Goal: Task Accomplishment & Management: Use online tool/utility

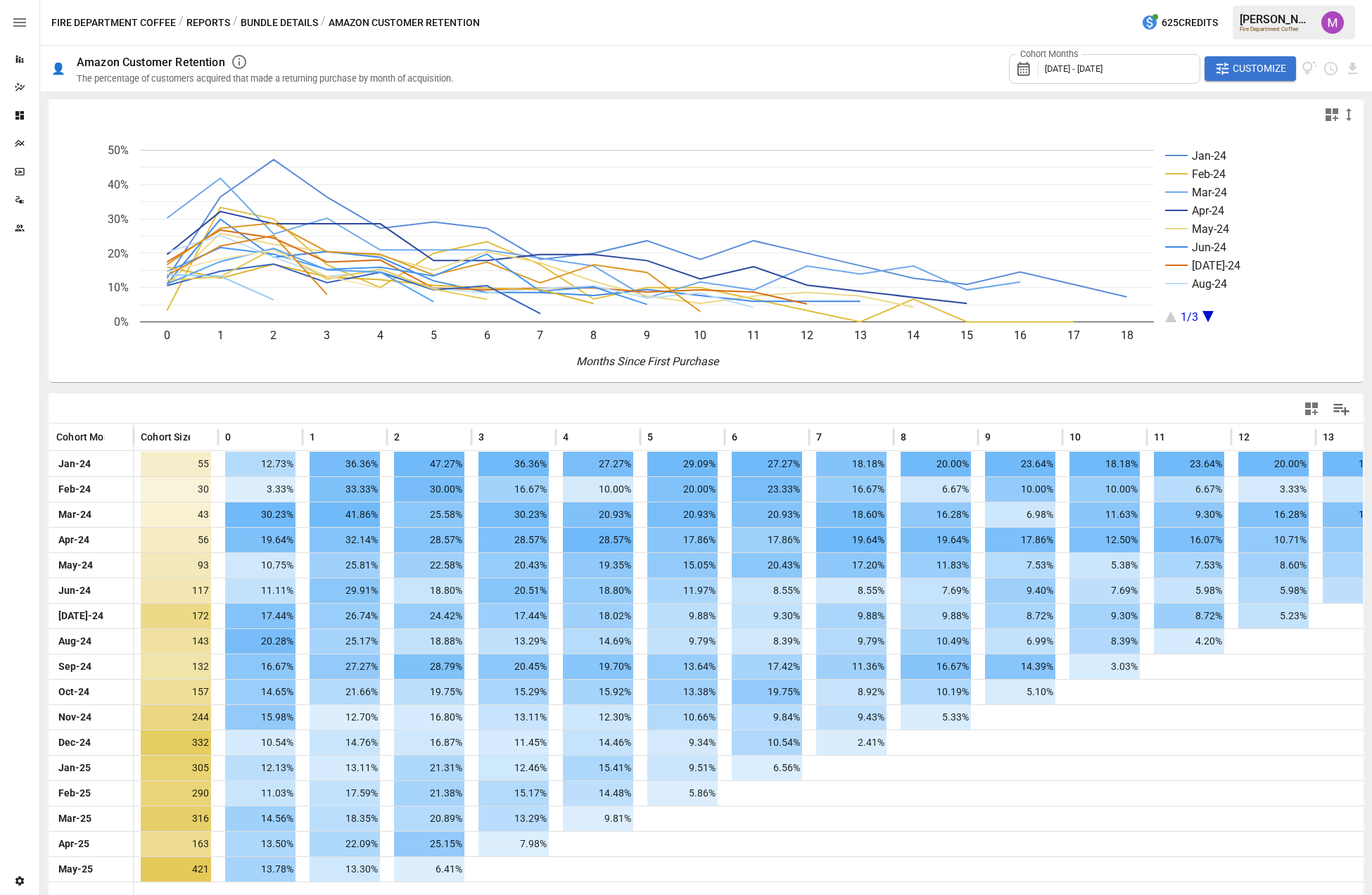
click at [1046, 62] on div "Cohort Months [DATE] - [DATE]" at bounding box center [1104, 69] width 191 height 30
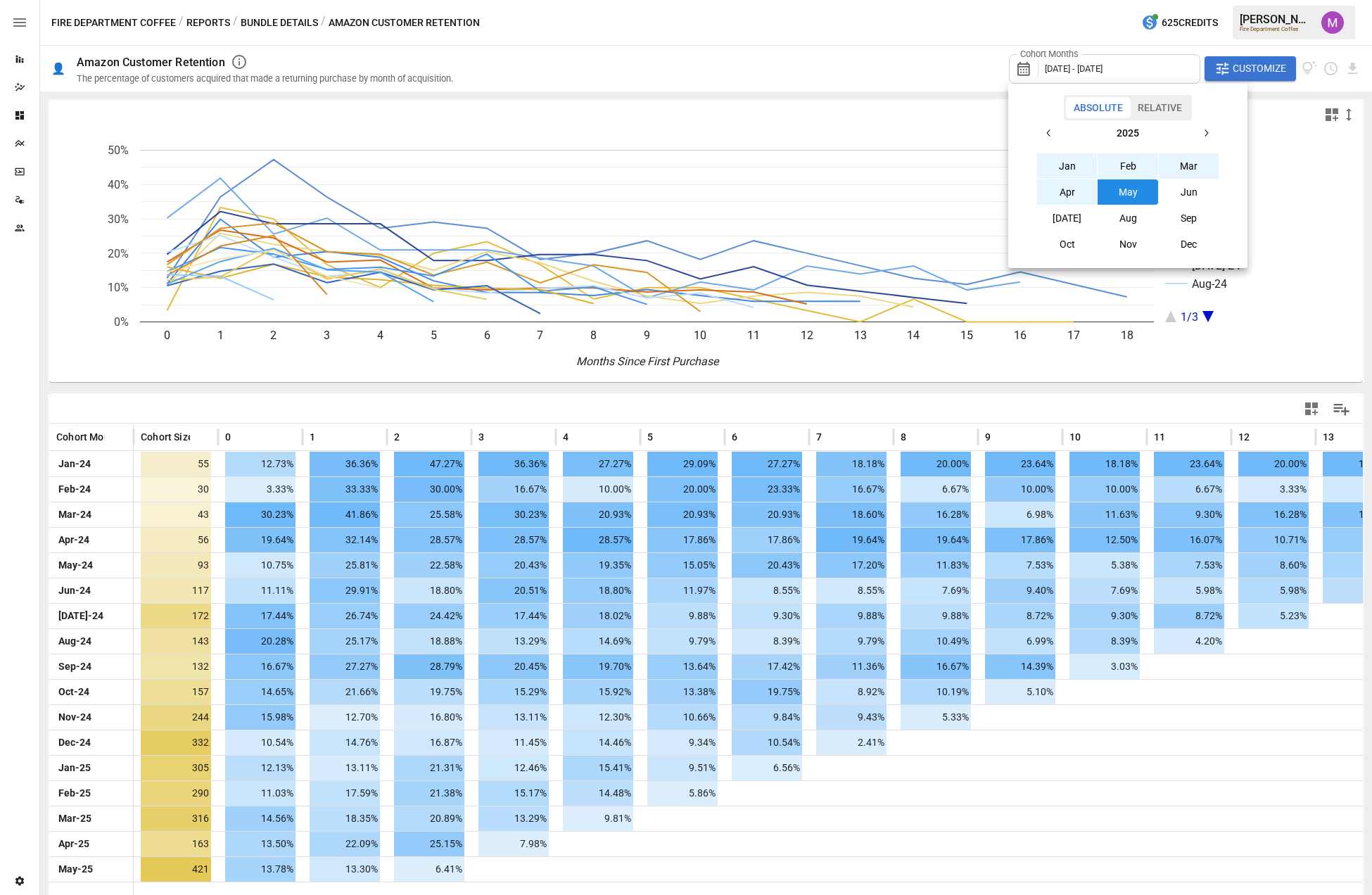
click at [1046, 137] on icon "button" at bounding box center [1049, 133] width 12 height 11
click at [1046, 165] on button "Jan" at bounding box center [1068, 166] width 61 height 25
click at [1046, 135] on icon "button" at bounding box center [1206, 133] width 12 height 11
click at [1046, 222] on button "[DATE]" at bounding box center [1068, 218] width 61 height 25
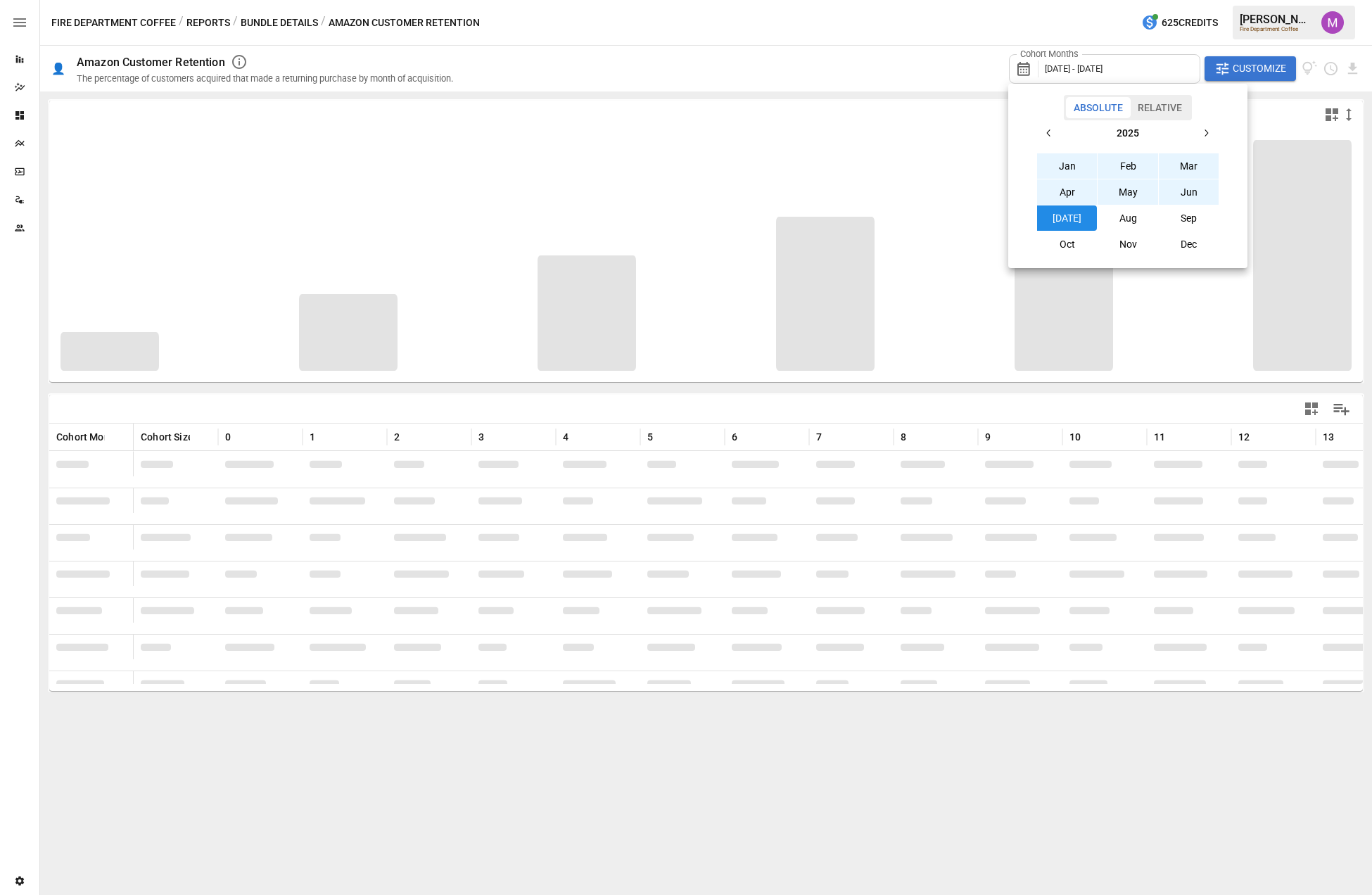
click at [1046, 66] on div at bounding box center [686, 448] width 1372 height 895
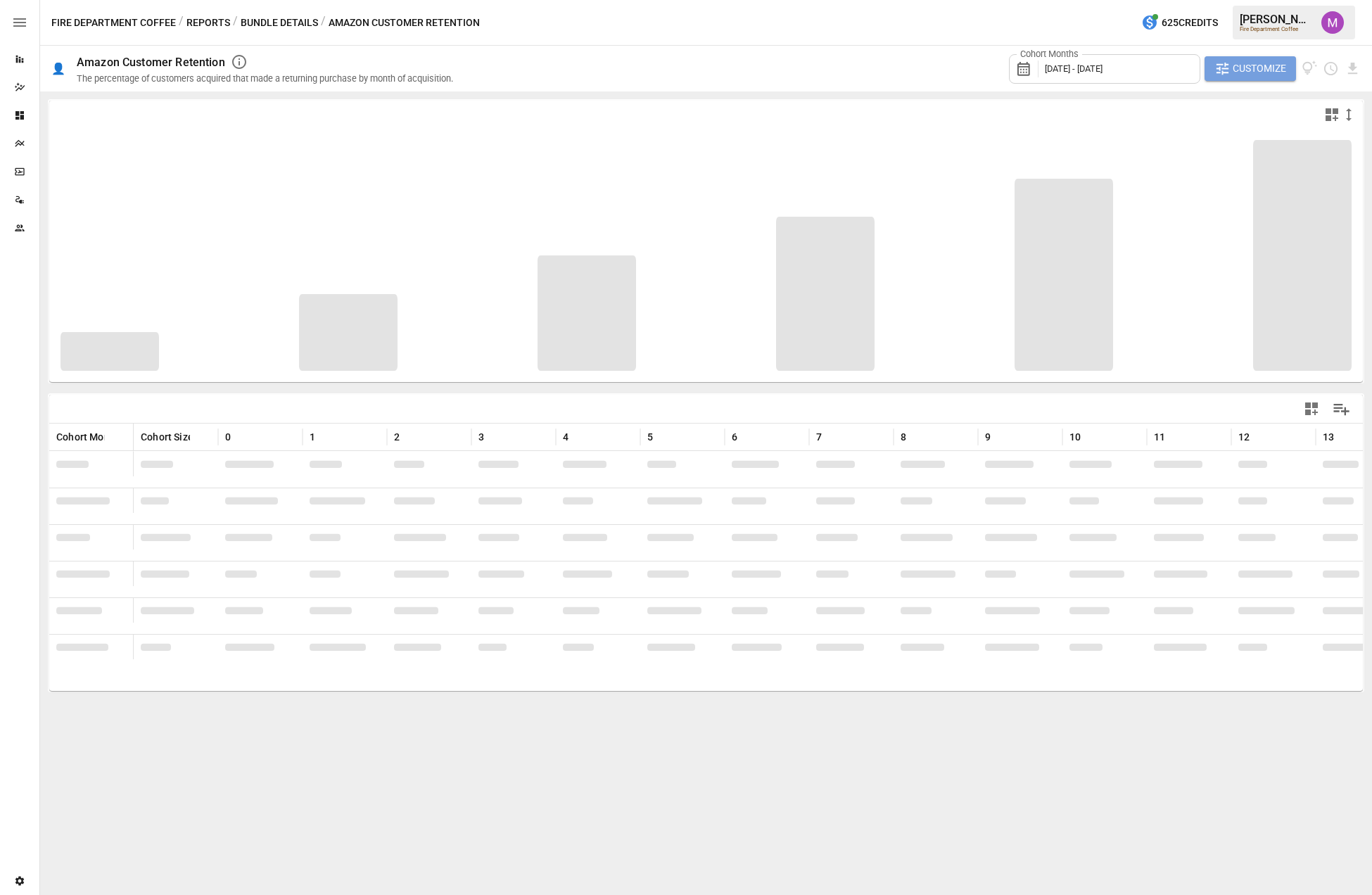
click at [1046, 66] on span "Customize" at bounding box center [1259, 68] width 53 height 17
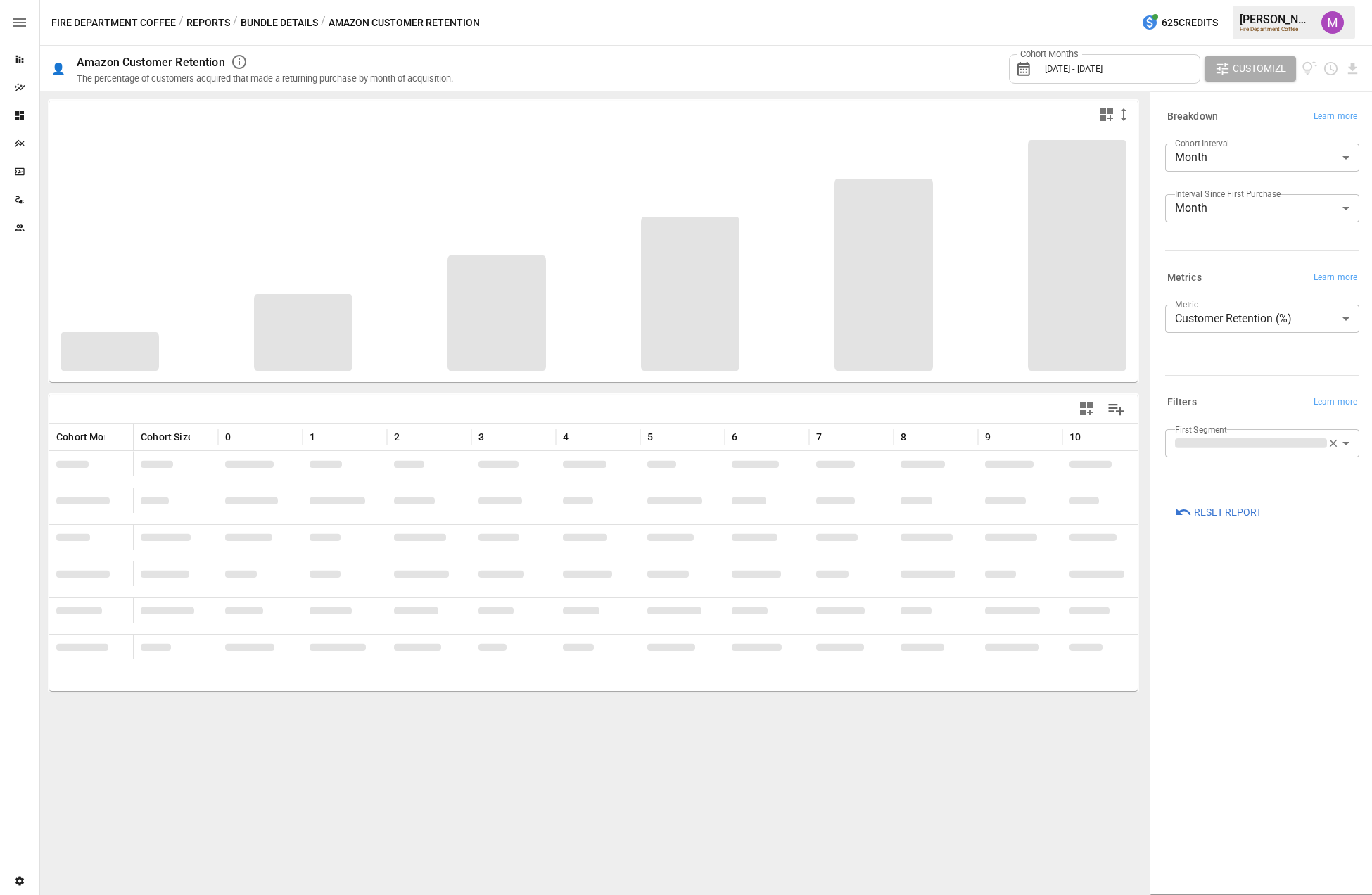
click at [1046, 0] on body "Reports Dazzler Studio Dashboards Plans SmartModel ™ Data Sources Team Settings…" at bounding box center [686, 0] width 1372 height 0
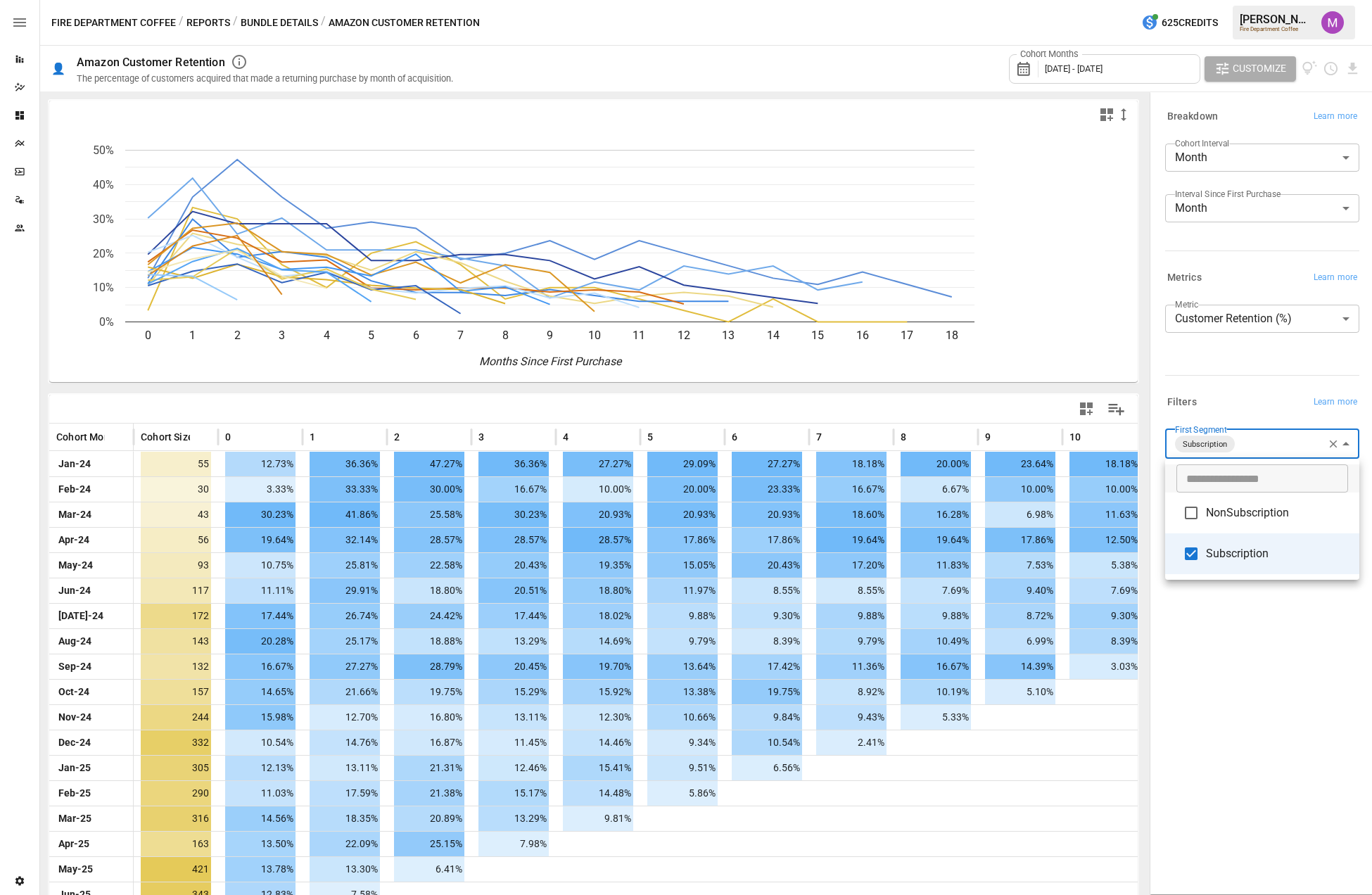
click at [1046, 62] on div at bounding box center [686, 448] width 1372 height 895
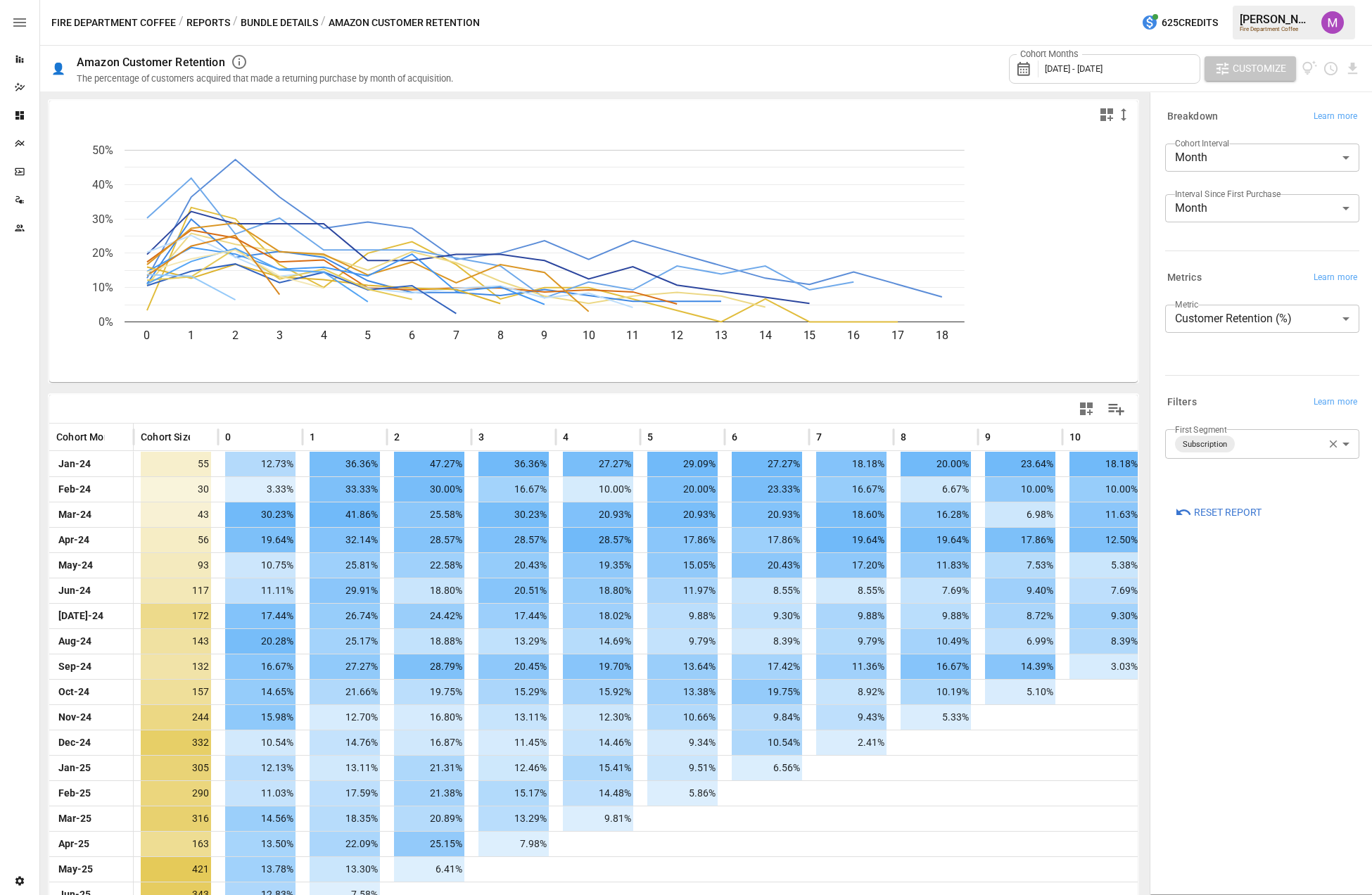
click at [1046, 70] on span "Customize" at bounding box center [1259, 68] width 53 height 17
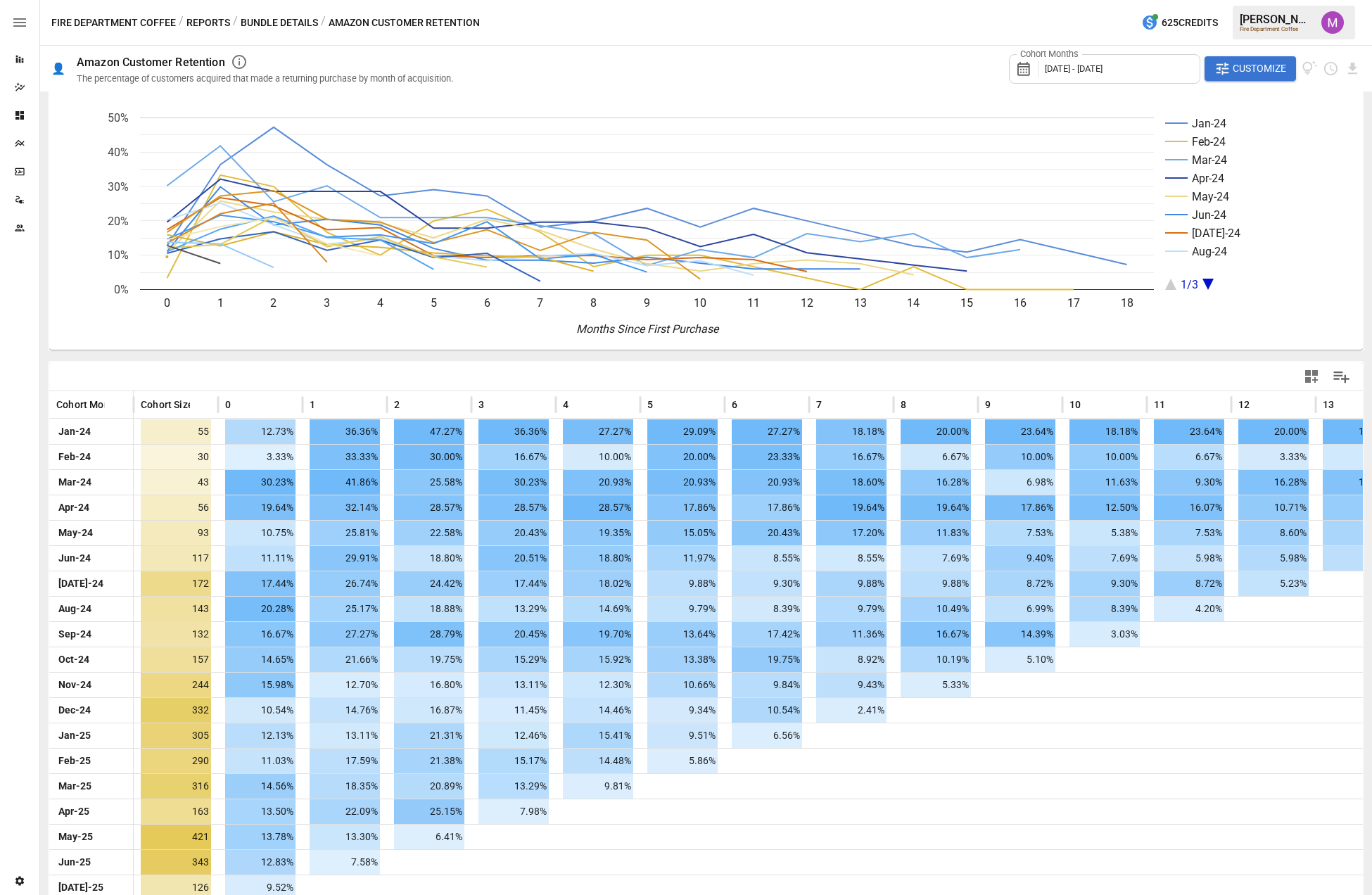
scroll to position [60, 0]
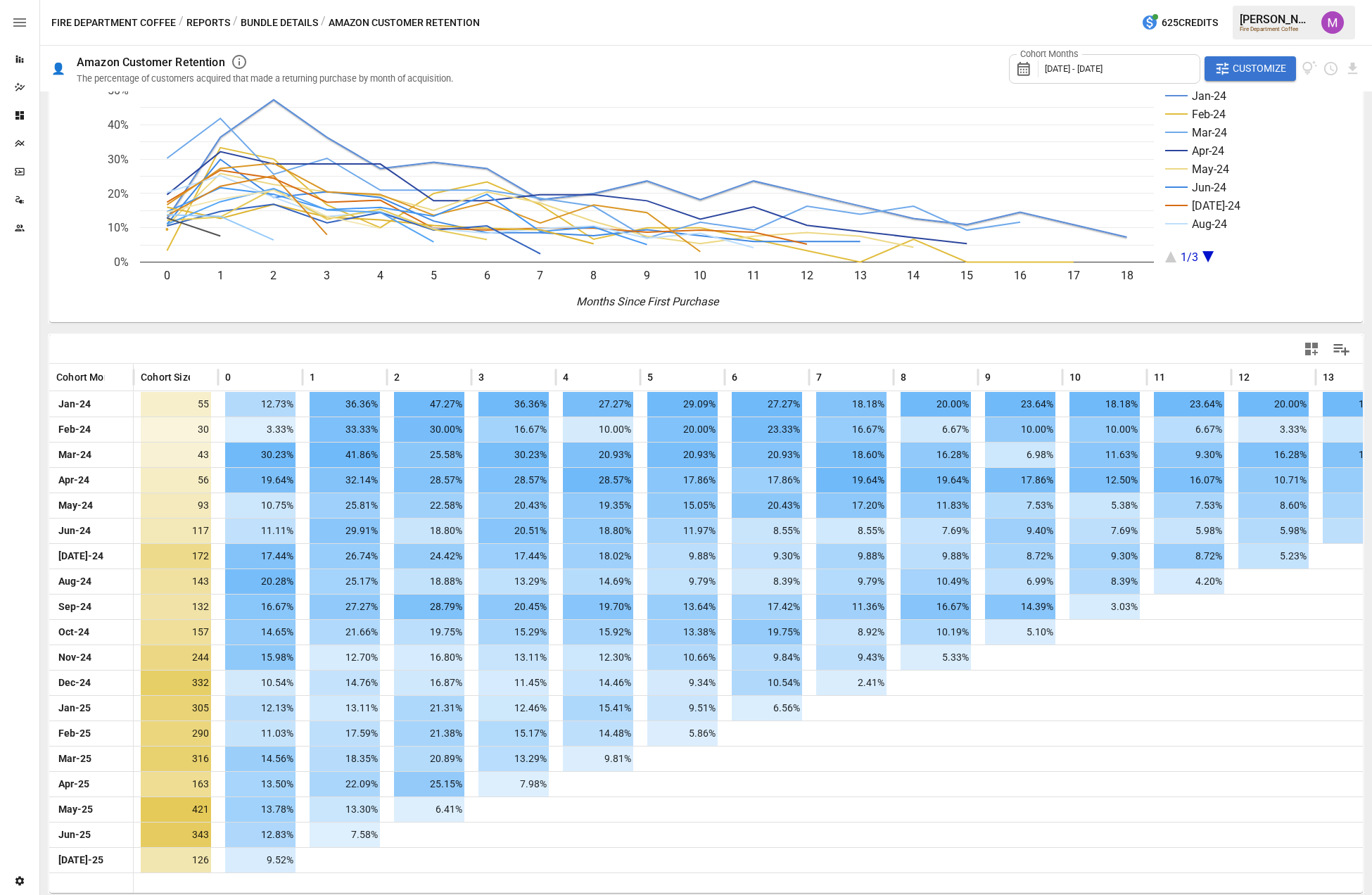
click at [1046, 71] on span "Customize" at bounding box center [1259, 68] width 53 height 17
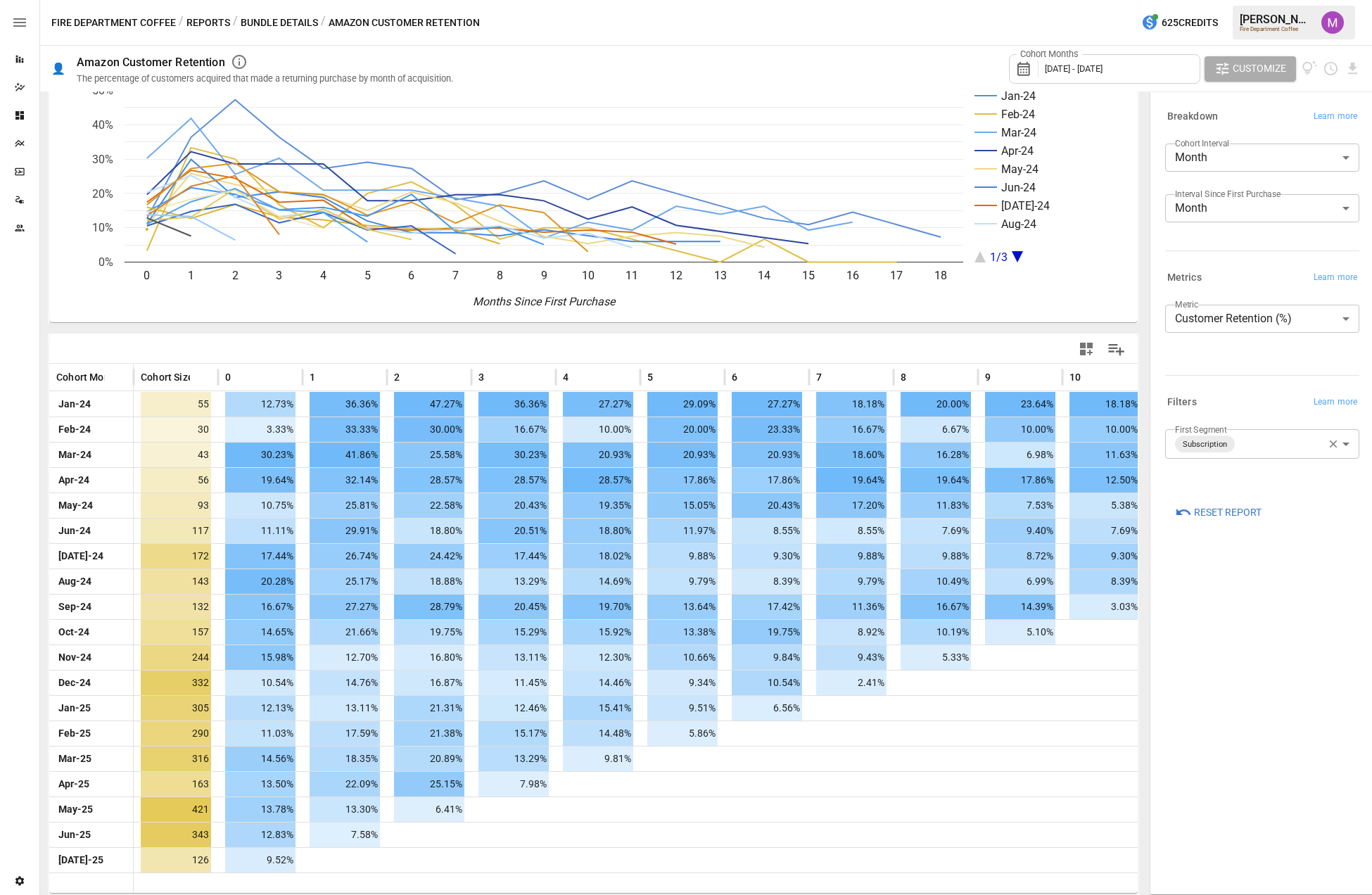
click at [1046, 0] on body "Reports Dazzler Studio Dashboards Plans SmartModel ™ Data Sources Team Settings…" at bounding box center [686, 0] width 1372 height 0
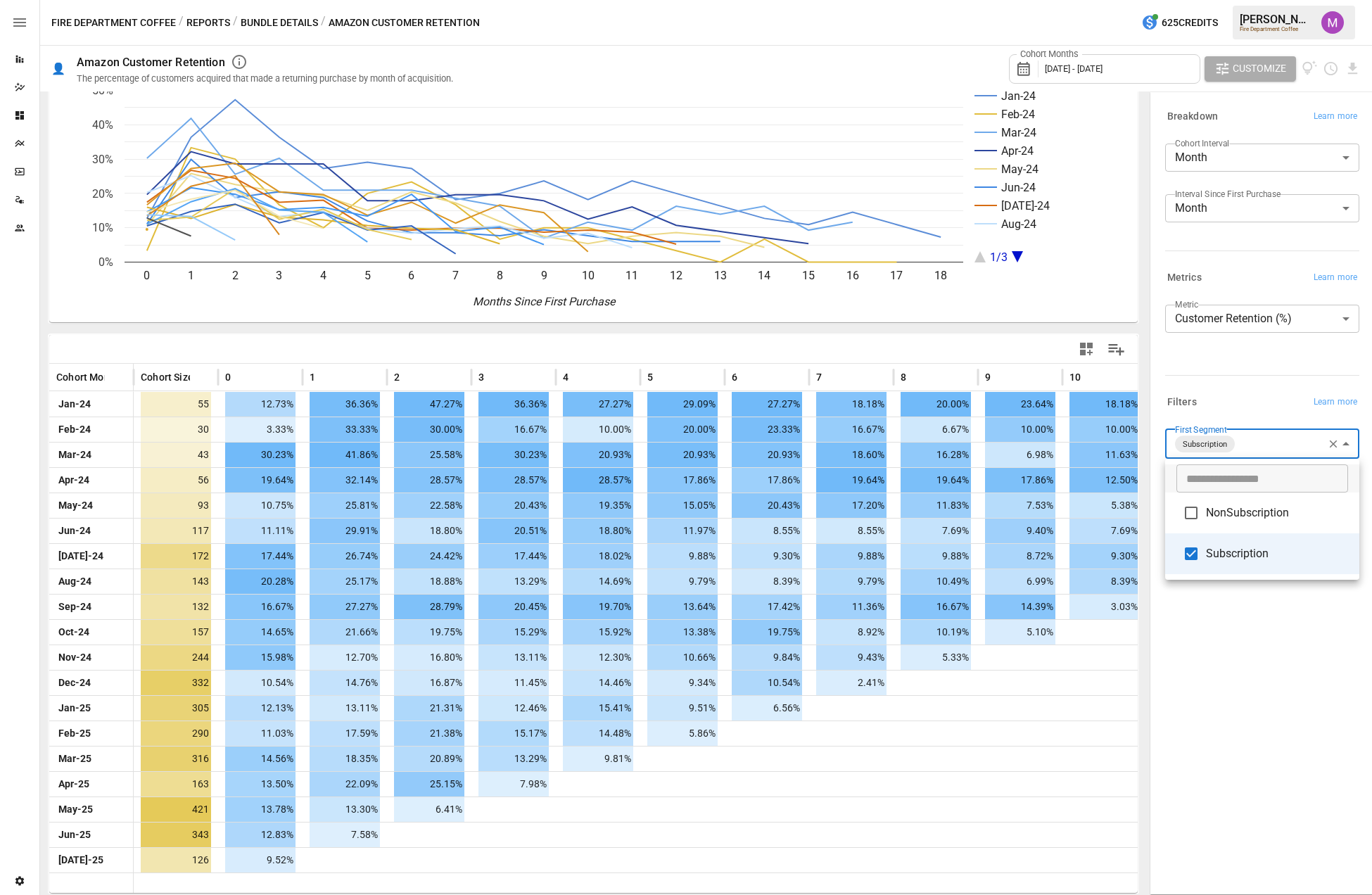
drag, startPoint x: 1261, startPoint y: 574, endPoint x: 1208, endPoint y: 511, distance: 82.3
click at [1046, 561] on ul "​ NonSubscription Subscription" at bounding box center [1262, 518] width 194 height 121
click at [1046, 523] on li "NonSubscription" at bounding box center [1262, 513] width 194 height 41
click at [1046, 550] on span "Subscription" at bounding box center [1277, 553] width 142 height 17
type input "**********"
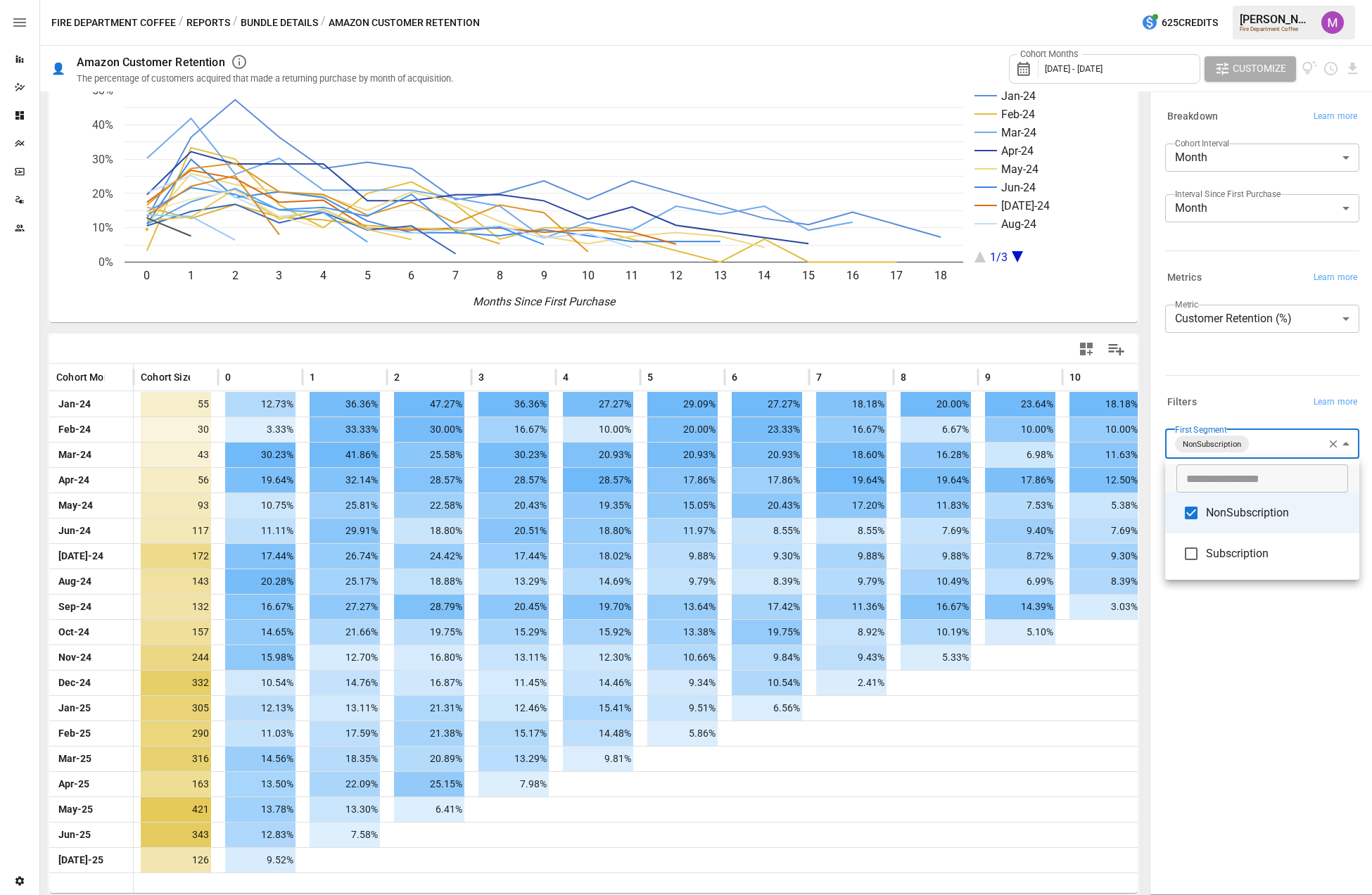
drag, startPoint x: 1237, startPoint y: 618, endPoint x: 1249, endPoint y: 333, distance: 285.3
click at [1046, 616] on div at bounding box center [686, 448] width 1372 height 895
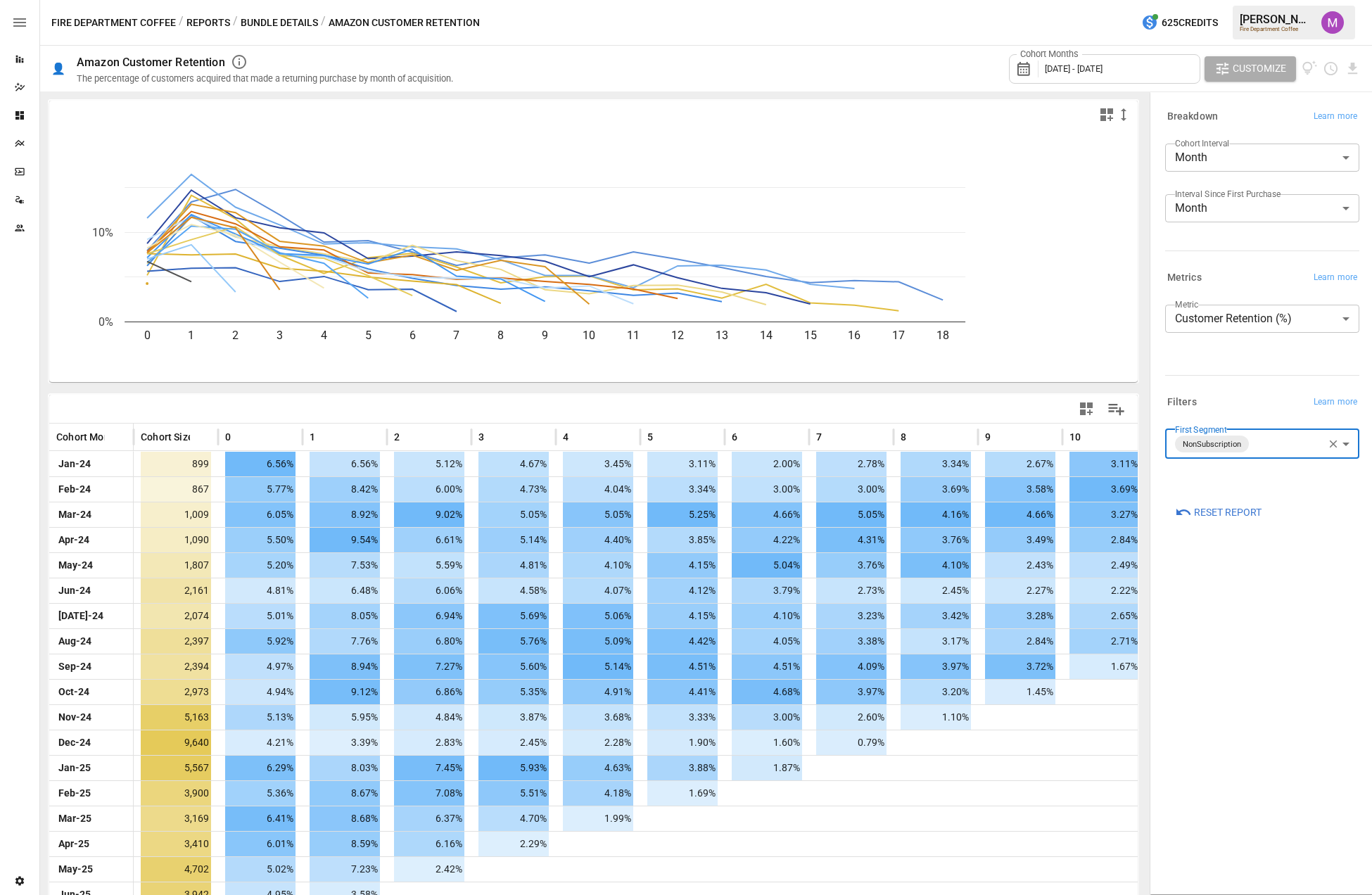
drag, startPoint x: 1244, startPoint y: 58, endPoint x: 1241, endPoint y: 73, distance: 15.3
click at [1046, 71] on button "Customize" at bounding box center [1250, 69] width 91 height 25
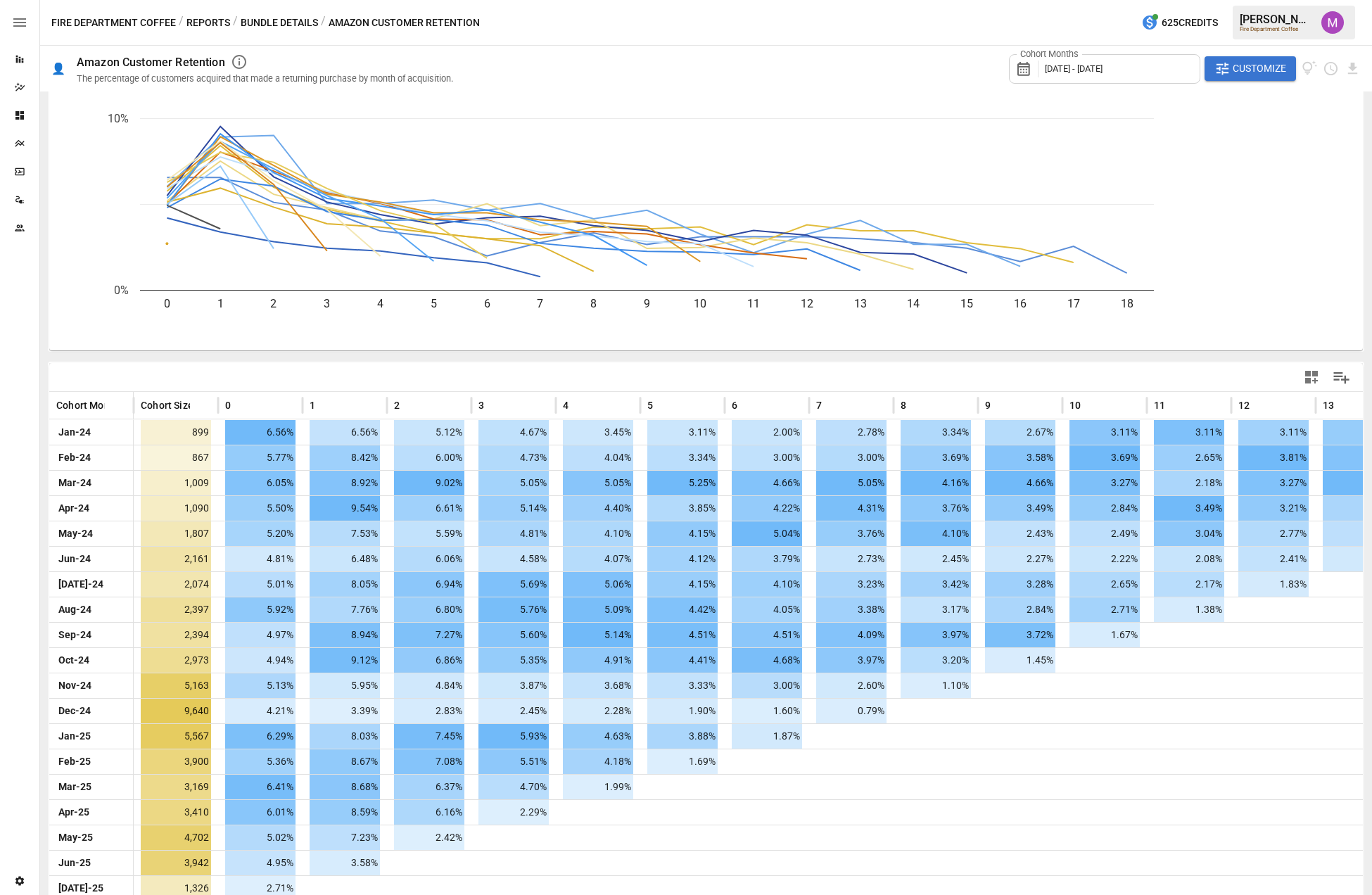
scroll to position [60, 0]
